Goal: Task Accomplishment & Management: Manage account settings

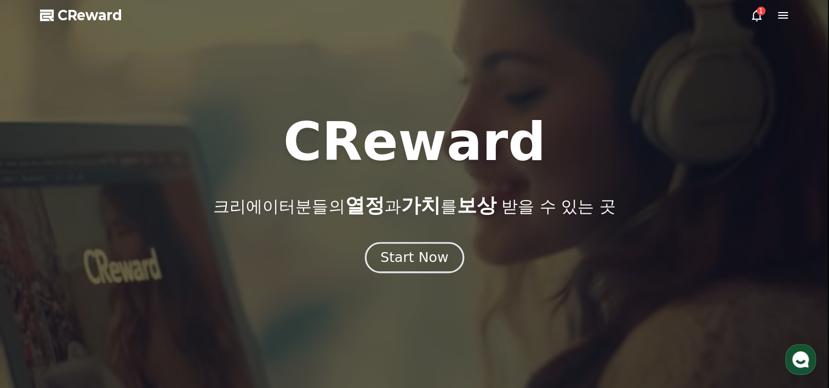
click at [415, 257] on div "Start Now" at bounding box center [414, 257] width 68 height 19
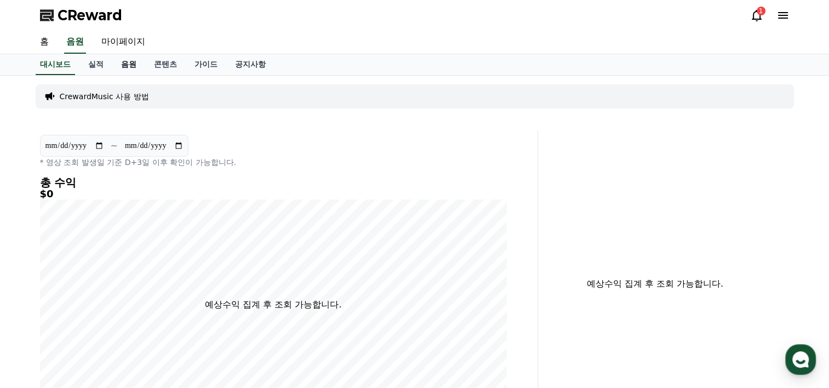
click at [136, 66] on link "음원" at bounding box center [128, 64] width 33 height 21
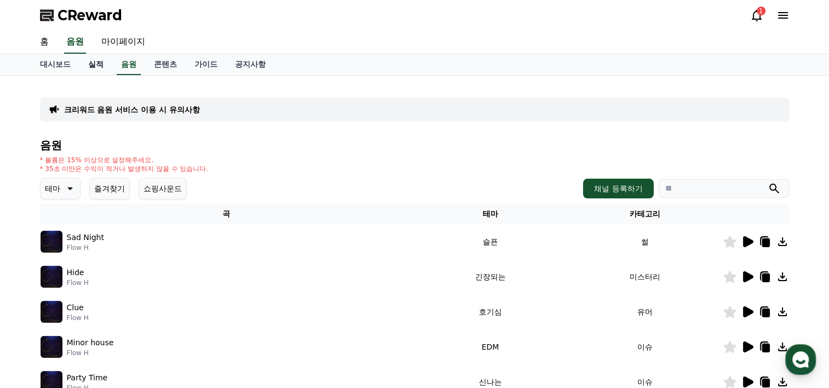
click at [105, 67] on link "실적" at bounding box center [95, 64] width 33 height 21
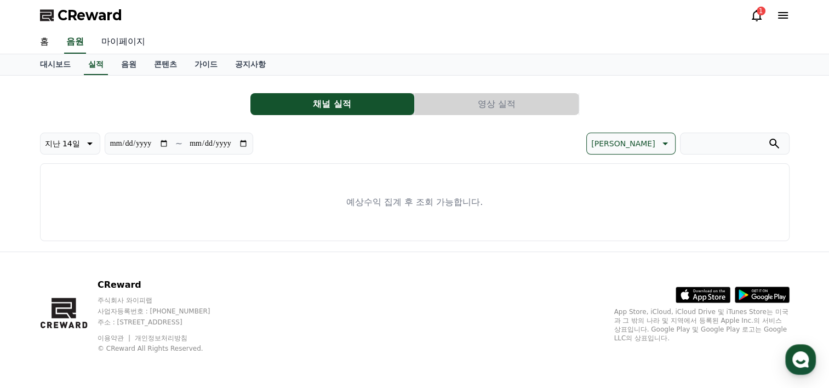
click at [117, 38] on link "마이페이지" at bounding box center [123, 42] width 61 height 23
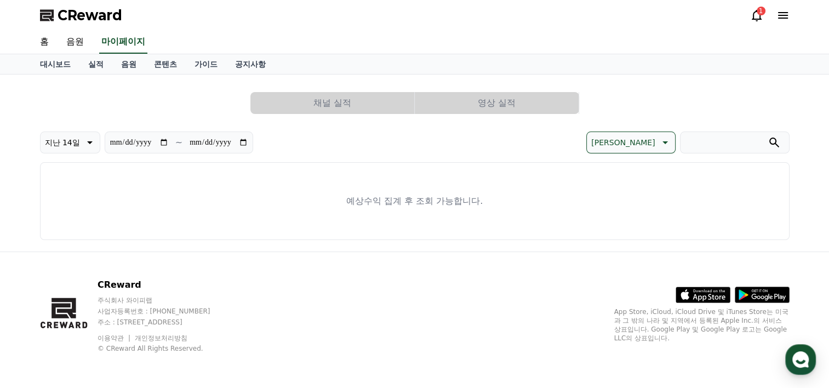
select select "**********"
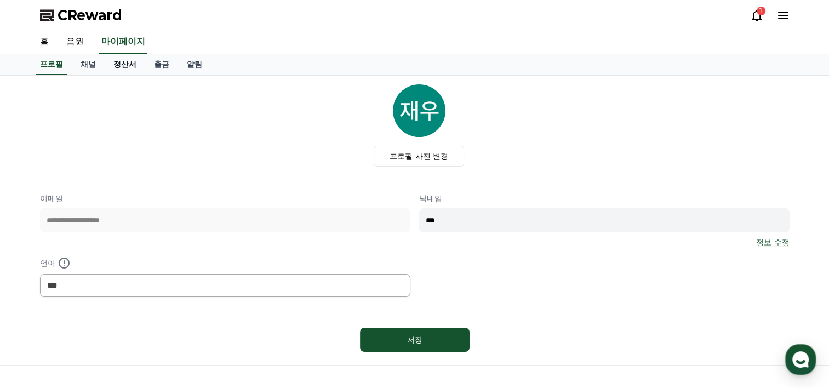
click at [106, 57] on link "정산서" at bounding box center [125, 64] width 41 height 21
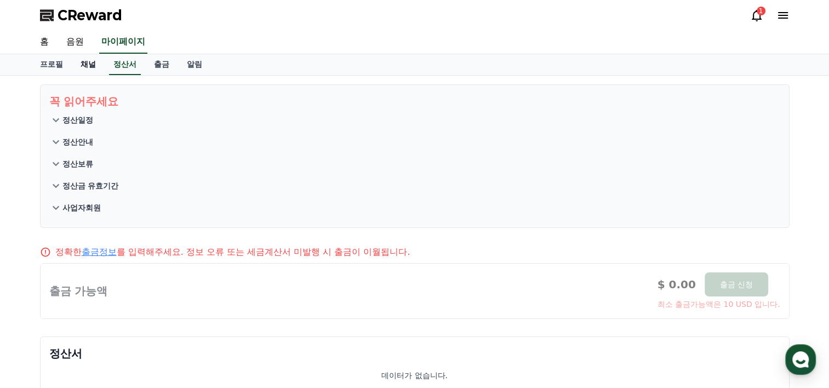
click at [77, 64] on link "채널" at bounding box center [88, 64] width 33 height 21
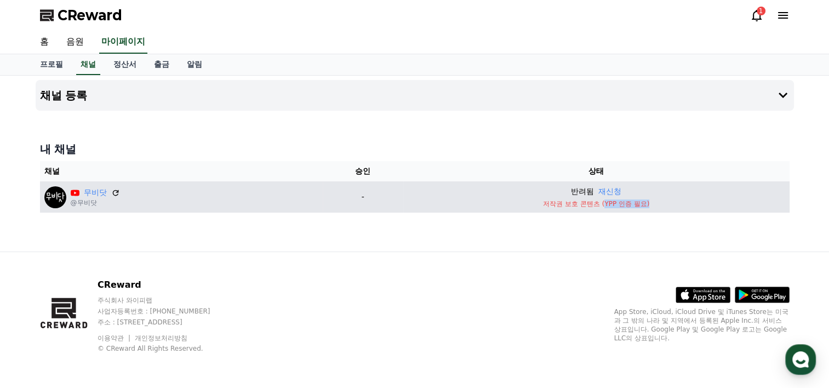
drag, startPoint x: 606, startPoint y: 204, endPoint x: 657, endPoint y: 204, distance: 51.5
click at [657, 204] on p "저작권 보호 콘텐츠 (YPP 인증 필요)" at bounding box center [596, 203] width 377 height 9
drag, startPoint x: 657, startPoint y: 204, endPoint x: 601, endPoint y: 191, distance: 57.9
click at [585, 191] on p "반려됨" at bounding box center [582, 192] width 23 height 12
drag, startPoint x: 546, startPoint y: 203, endPoint x: 649, endPoint y: 205, distance: 103.0
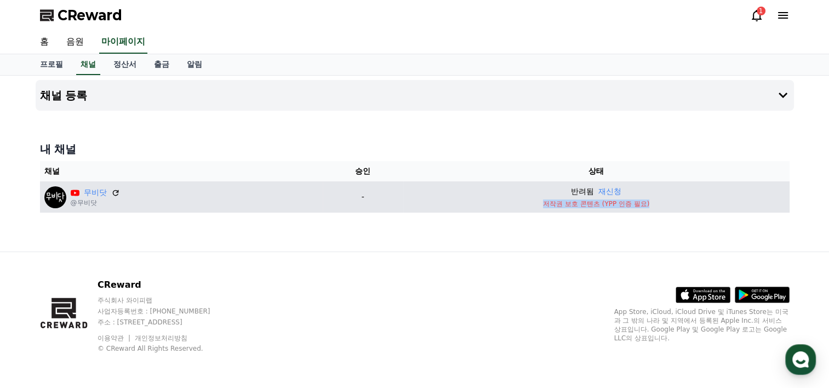
click at [649, 205] on p "저작권 보호 콘텐츠 (YPP 인증 필요)" at bounding box center [596, 203] width 377 height 9
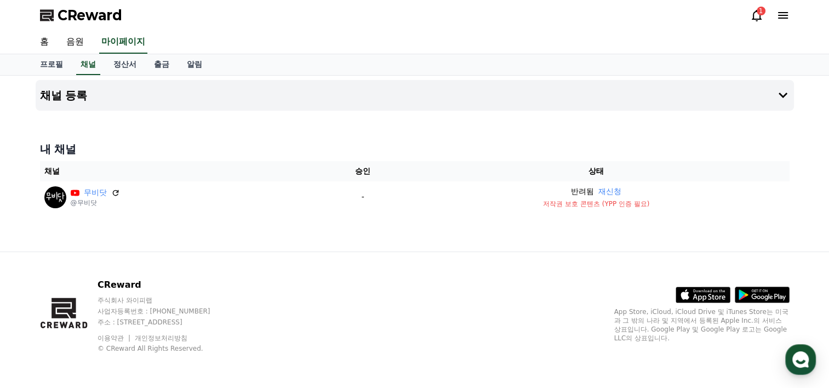
drag, startPoint x: 649, startPoint y: 205, endPoint x: 620, endPoint y: 221, distance: 32.6
click at [620, 221] on div "채널 등록 내 채널 채널 승인 상태 무비닷 @무비닷 - 반려됨 재신청 저작권 보호 콘텐츠 (YPP 인증 필요)" at bounding box center [414, 164] width 767 height 176
